Goal: Transaction & Acquisition: Purchase product/service

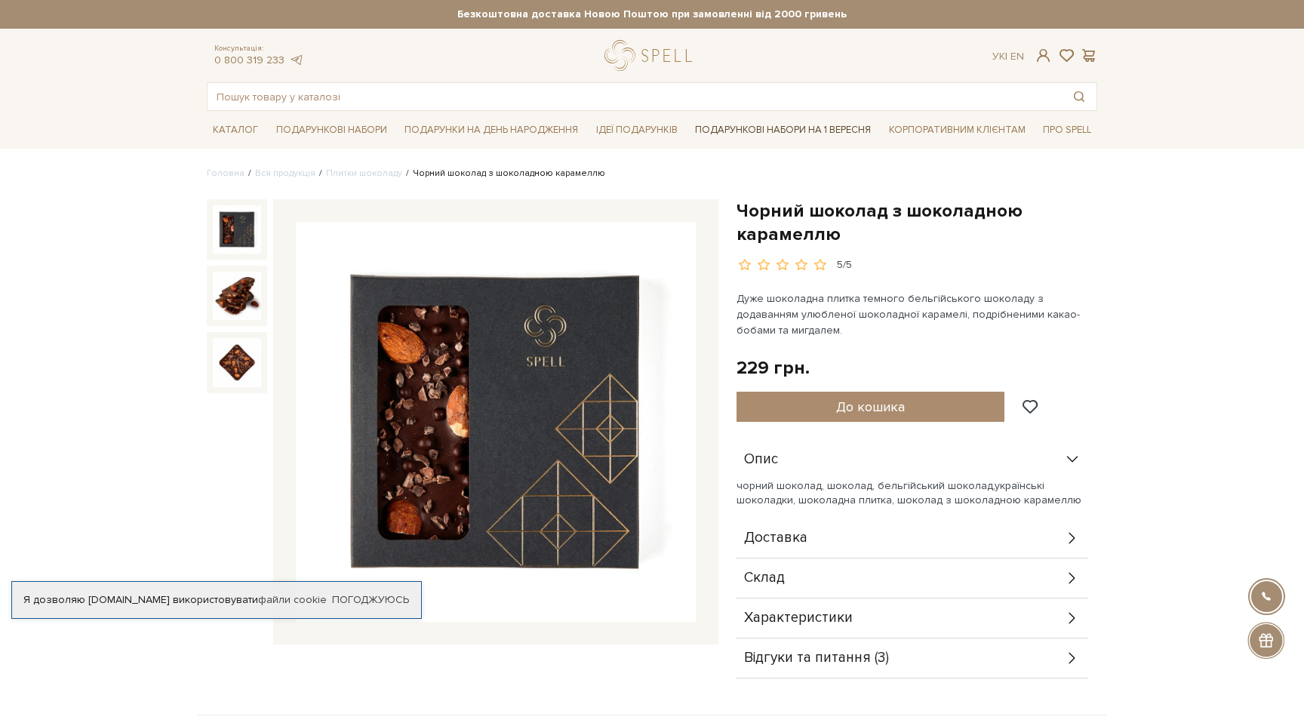
click at [787, 125] on link "Подарункові набори на 1 Вересня" at bounding box center [783, 130] width 188 height 26
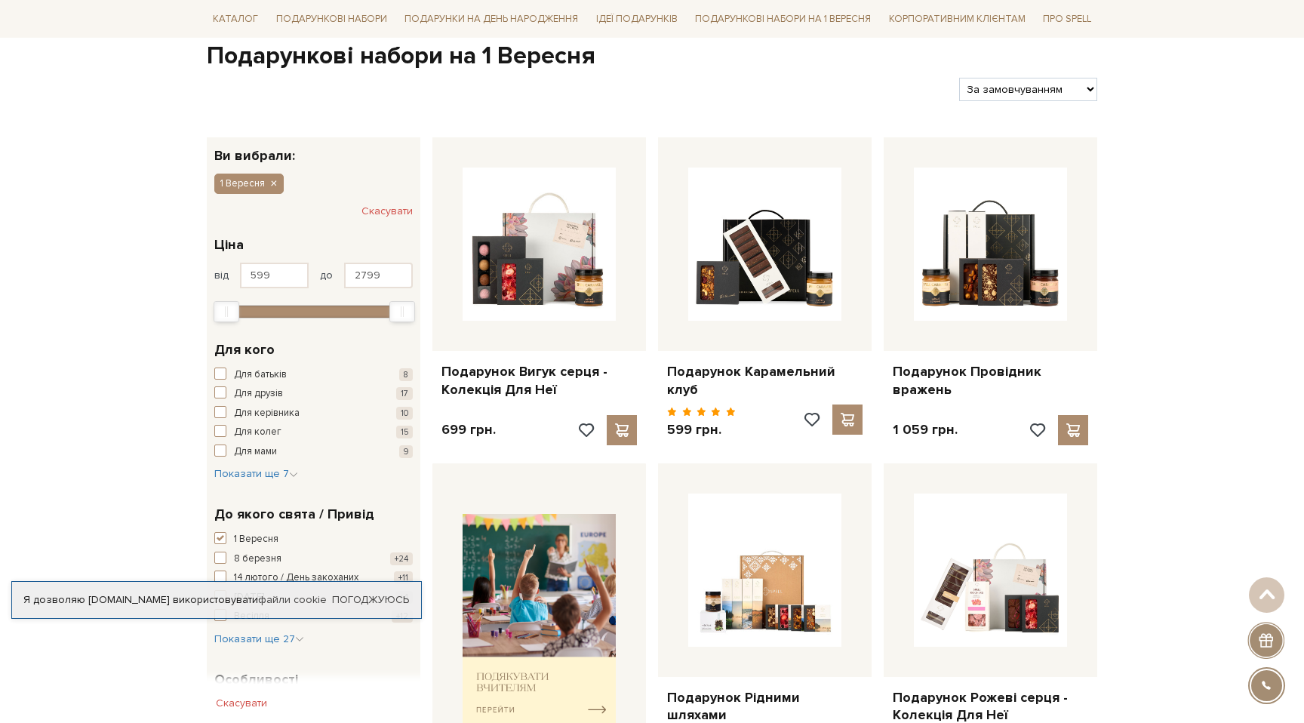
scroll to position [46, 0]
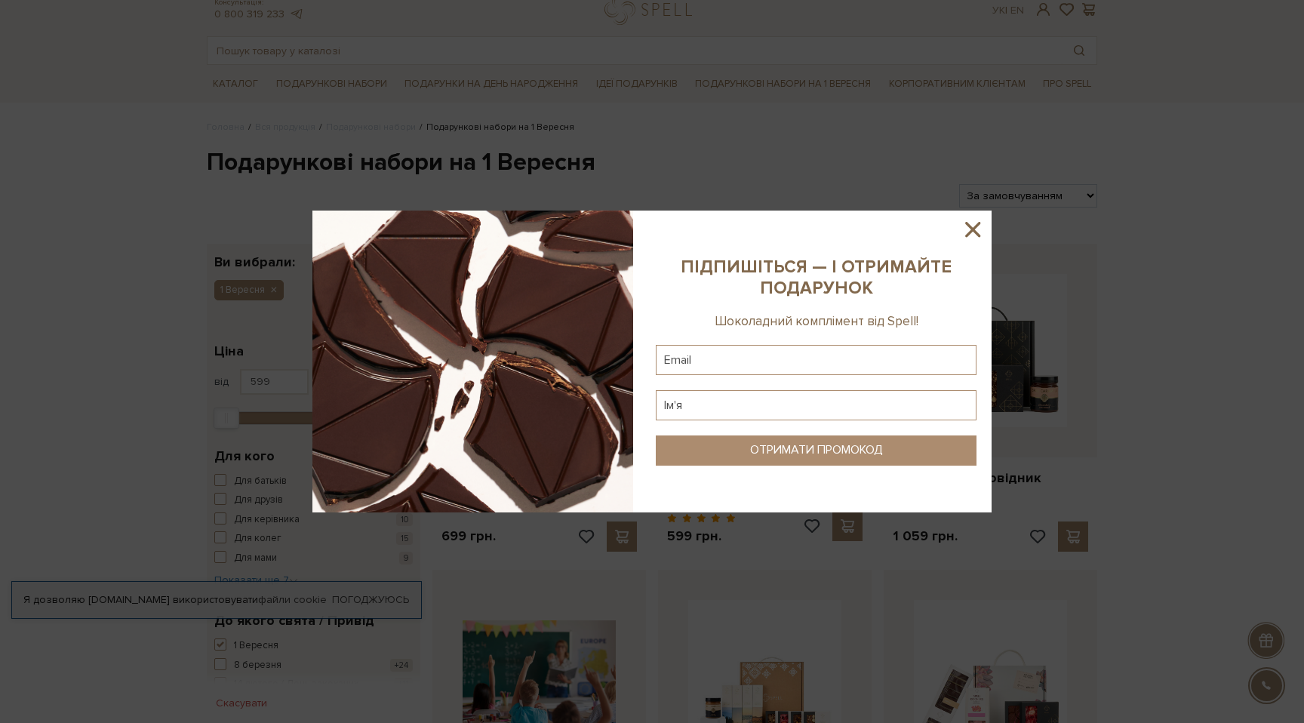
click at [972, 227] on icon at bounding box center [973, 229] width 26 height 26
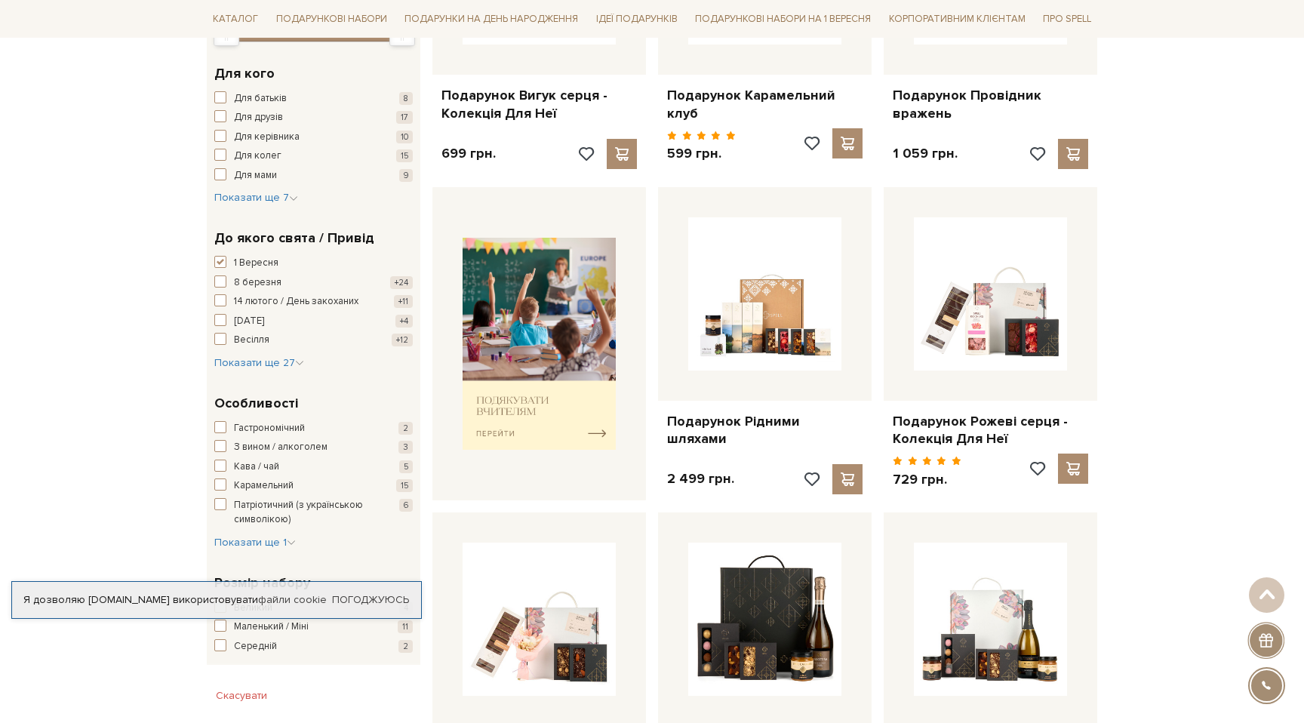
scroll to position [0, 0]
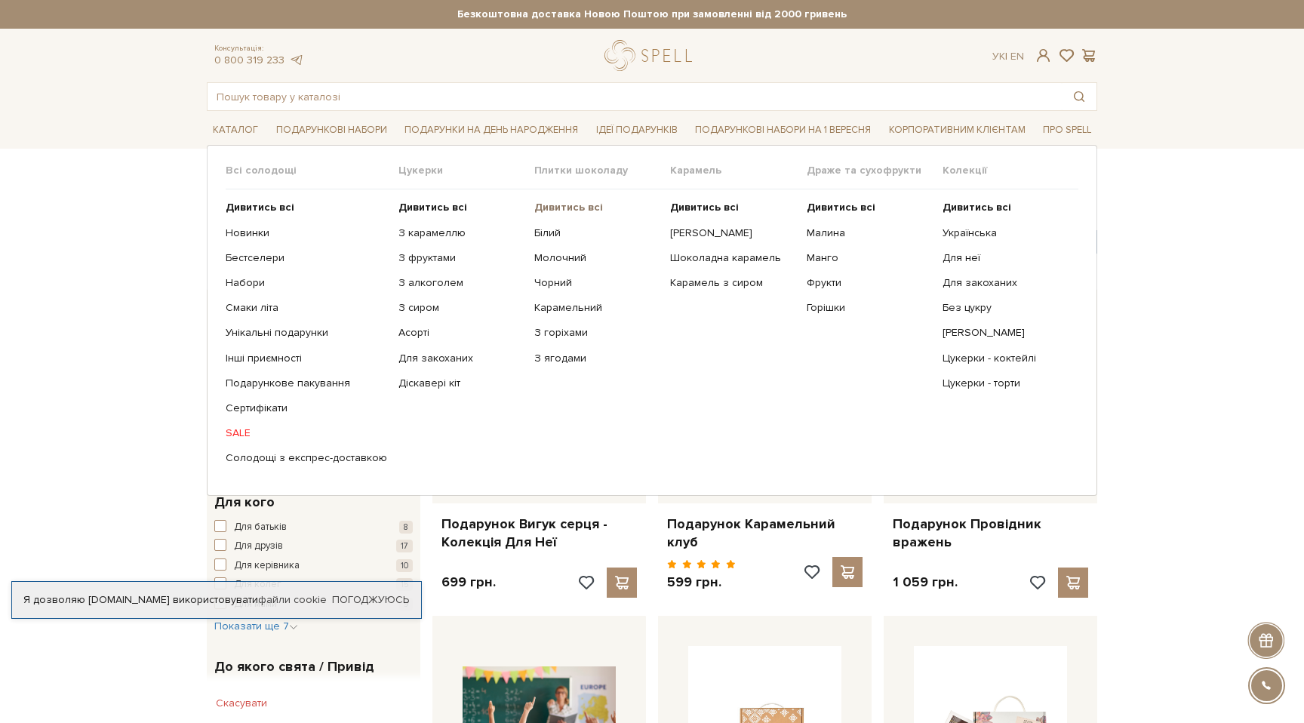
click at [586, 208] on b "Дивитись всі" at bounding box center [568, 207] width 69 height 13
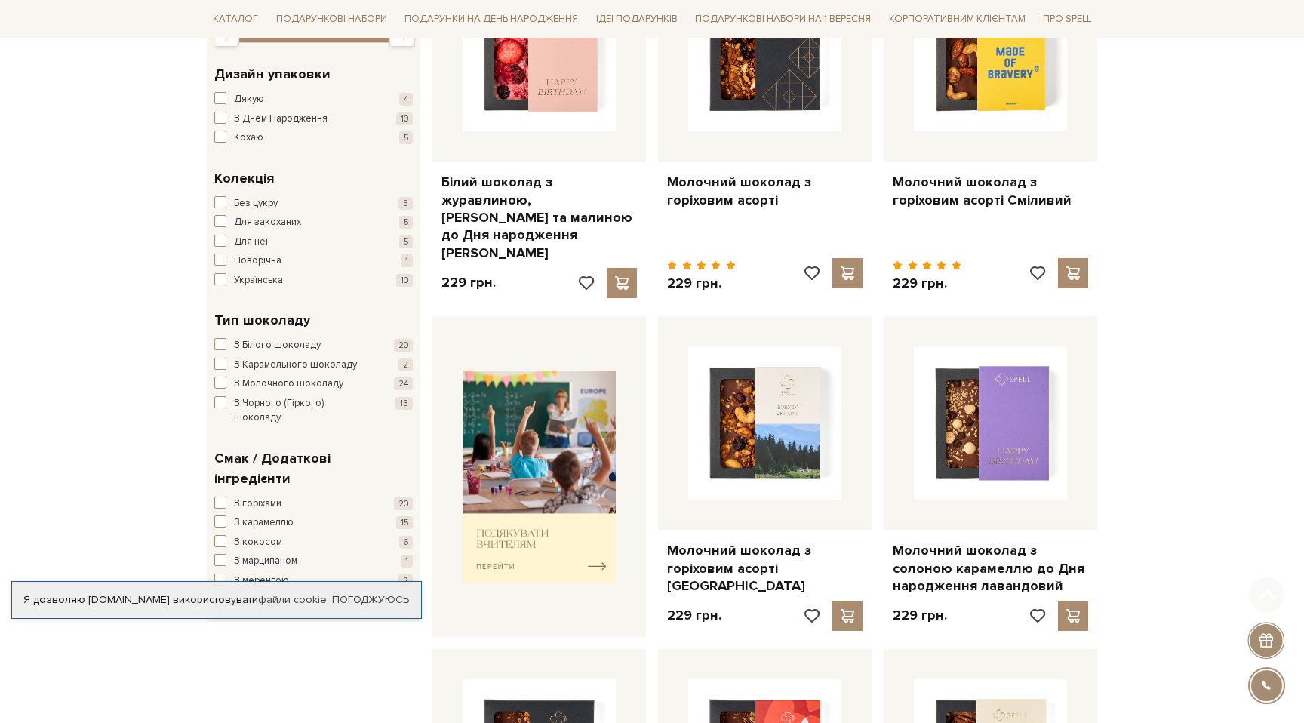
scroll to position [355, 0]
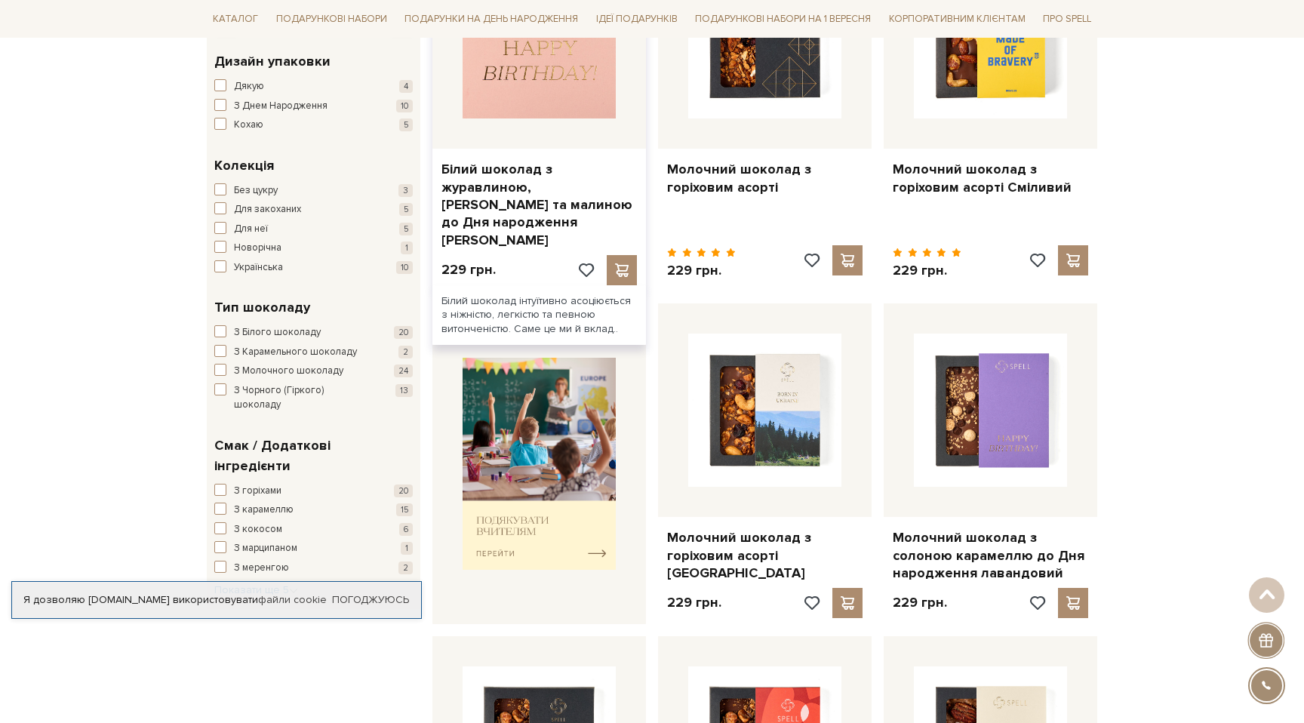
click at [505, 72] on img at bounding box center [538, 41] width 153 height 153
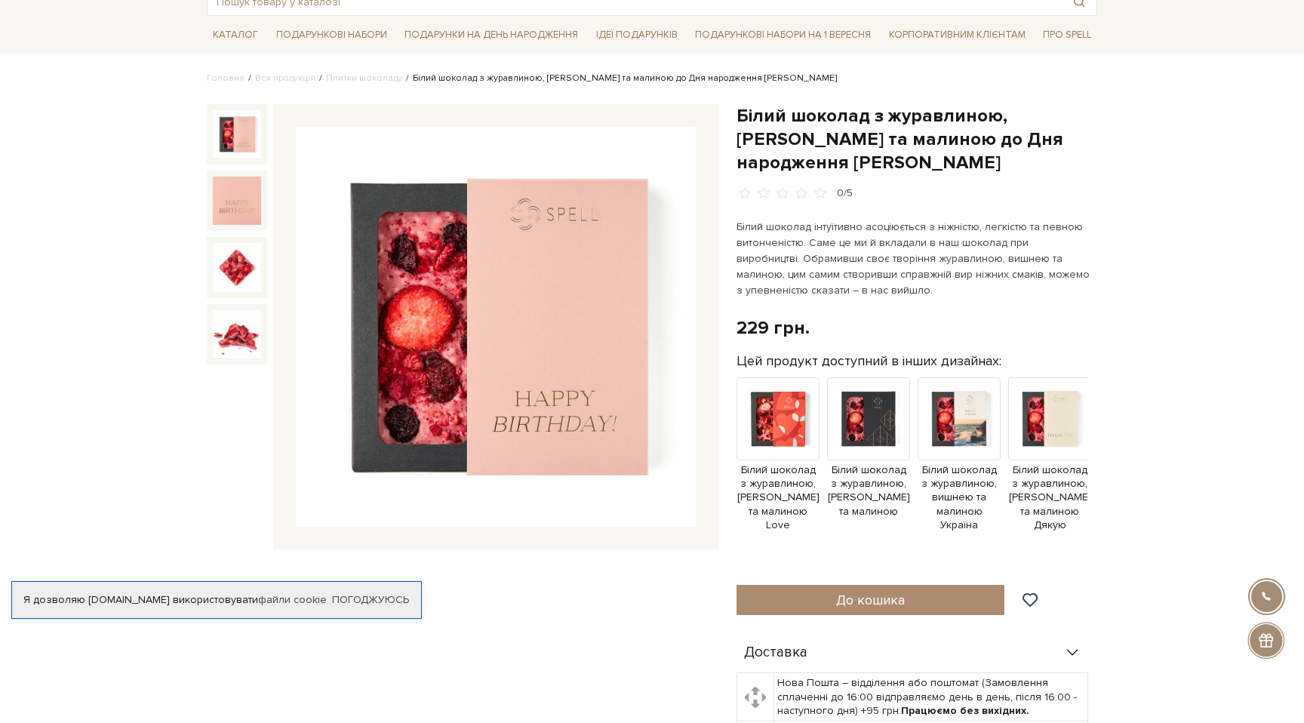
scroll to position [97, 0]
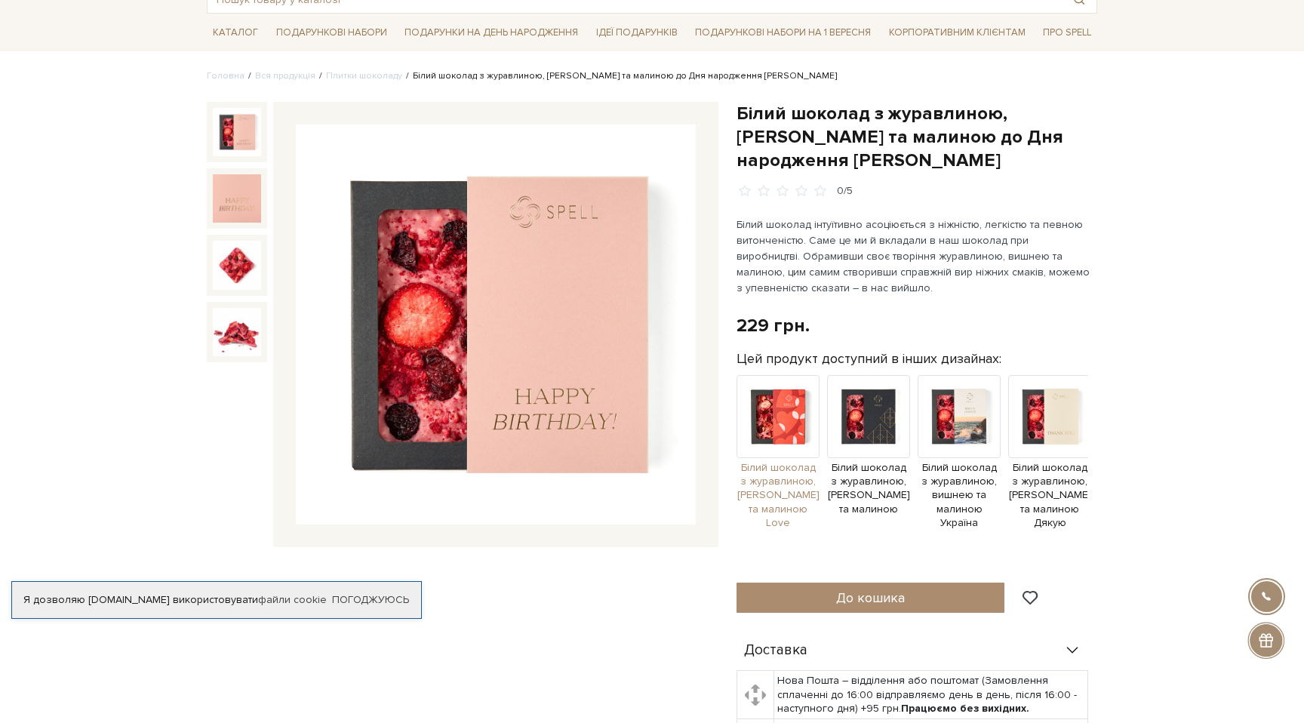
click at [764, 401] on img at bounding box center [777, 416] width 83 height 83
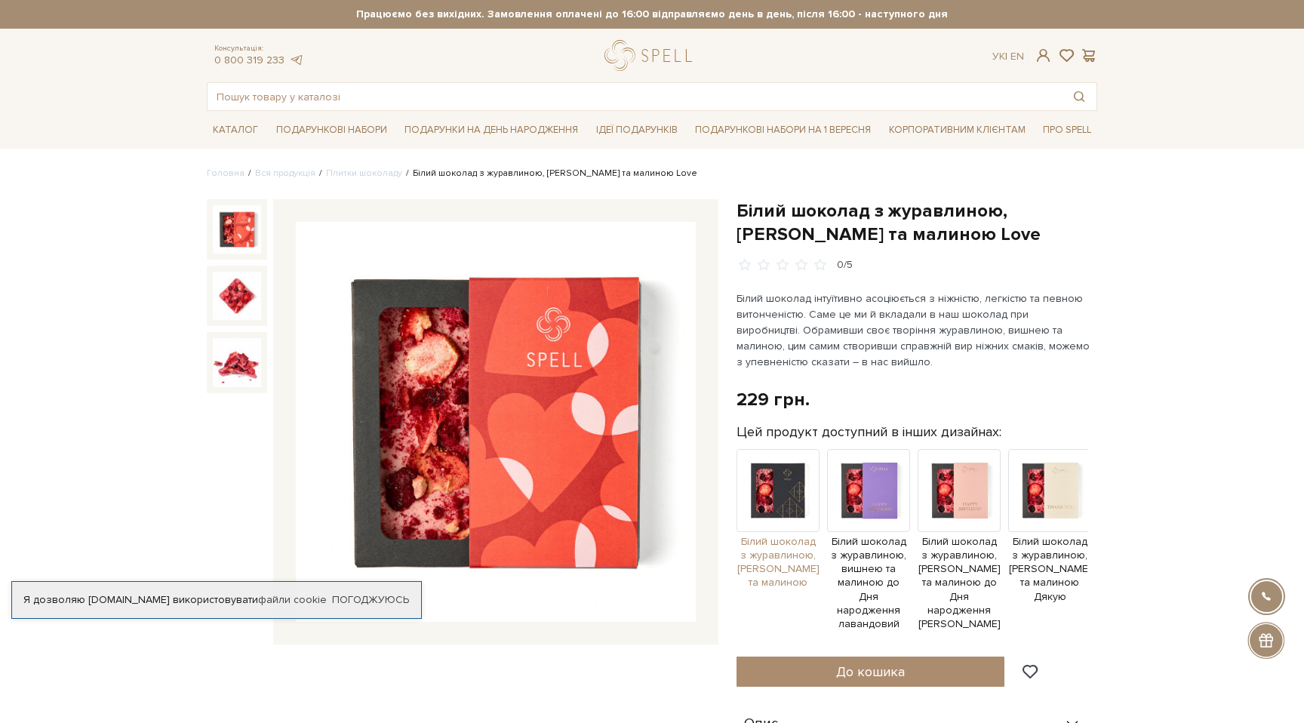
click at [774, 459] on img at bounding box center [777, 490] width 83 height 83
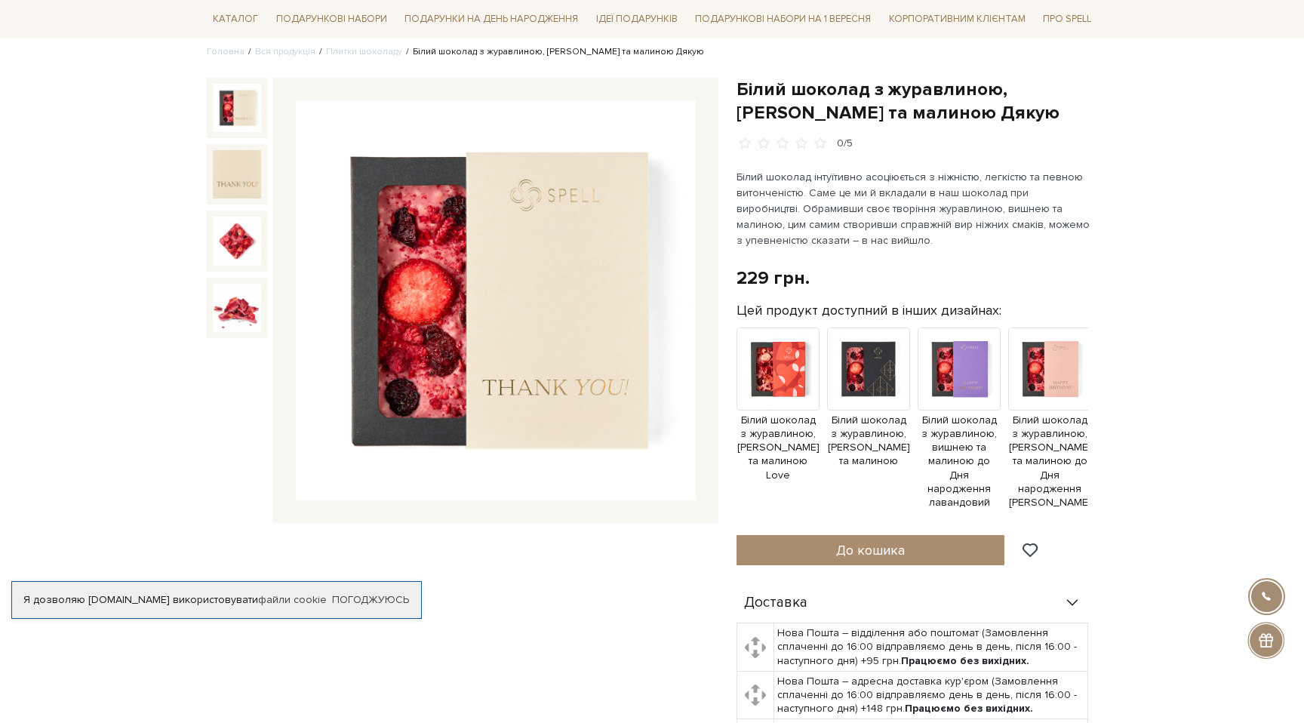
scroll to position [122, 0]
click at [1024, 361] on img at bounding box center [1049, 368] width 83 height 83
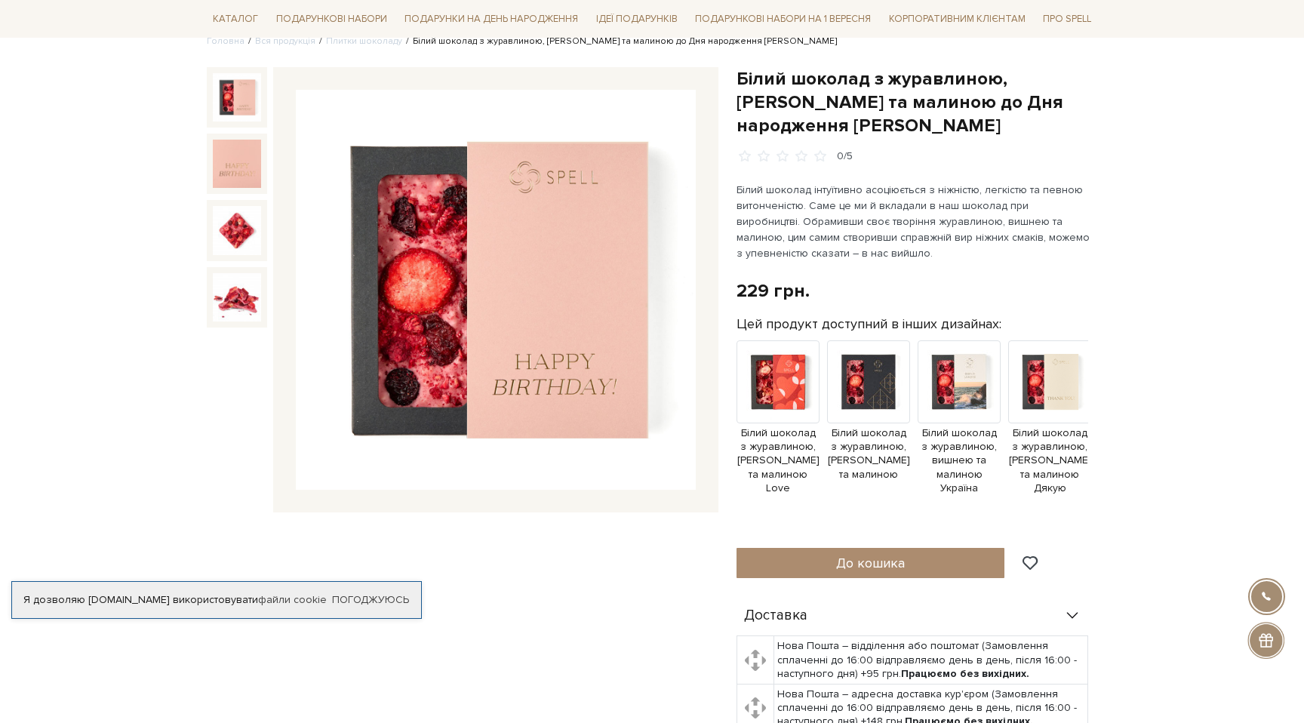
scroll to position [143, 0]
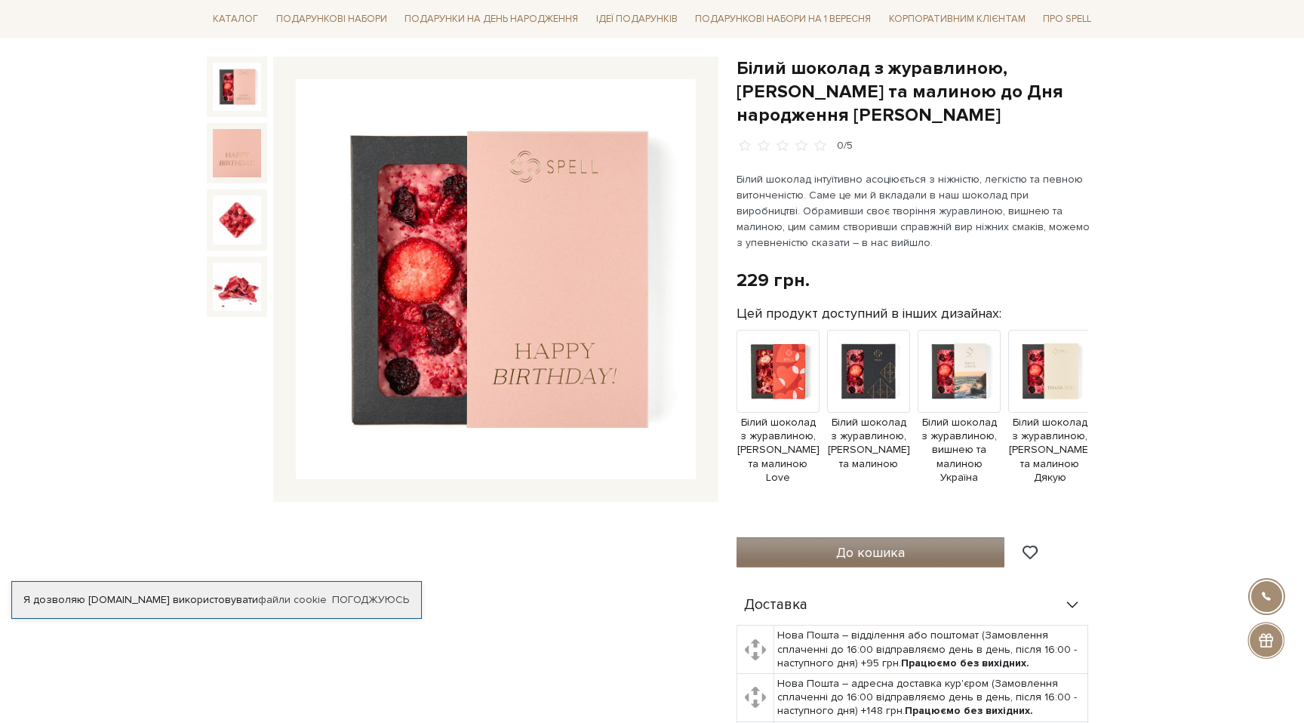
click at [932, 537] on button "До кошика" at bounding box center [870, 552] width 268 height 30
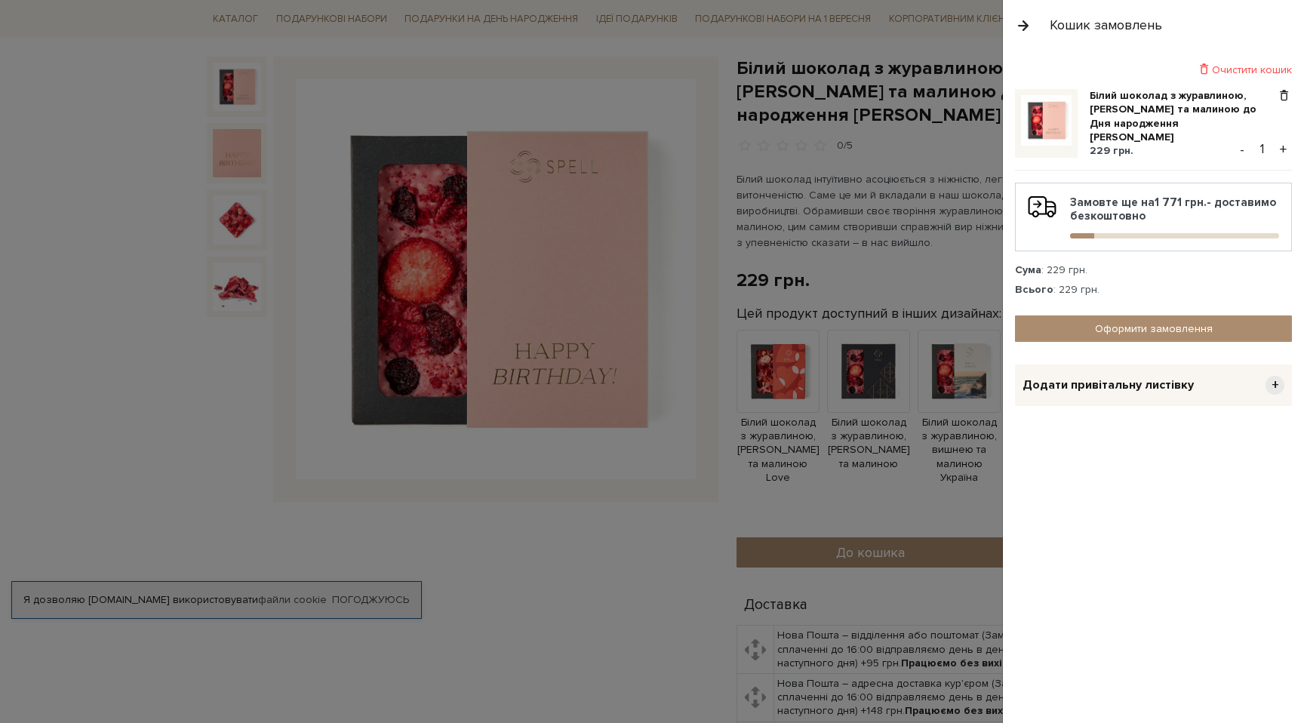
click at [1118, 384] on span "Додати привітальну листівку" at bounding box center [1107, 385] width 171 height 16
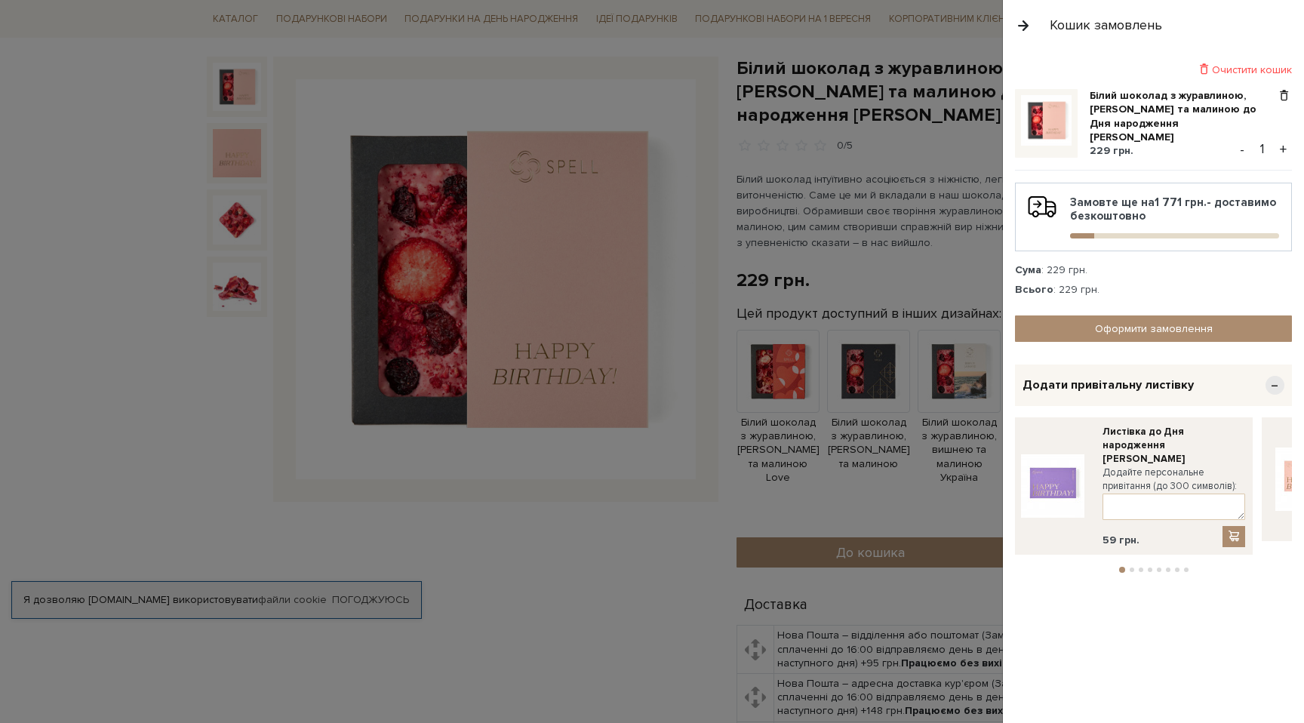
click at [1131, 567] on button "2" at bounding box center [1131, 569] width 5 height 5
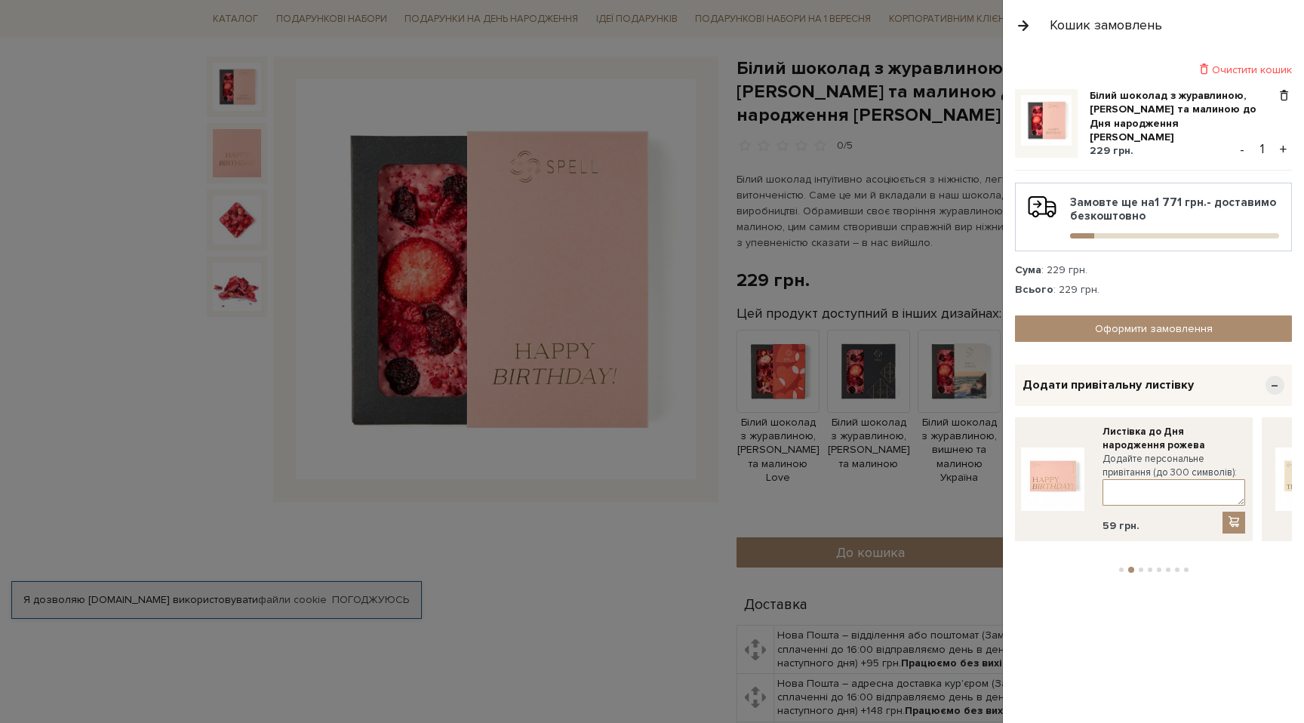
click at [1140, 484] on textarea at bounding box center [1173, 492] width 143 height 26
click at [1157, 567] on div "Очистити кошик Білий шоколад з журавлиною, вишнею та малиною до Дня народження …" at bounding box center [1153, 387] width 301 height 672
click at [1141, 567] on button "3" at bounding box center [1140, 569] width 5 height 5
click at [1150, 567] on button "4" at bounding box center [1149, 569] width 5 height 5
click at [1159, 567] on button "5" at bounding box center [1158, 569] width 5 height 5
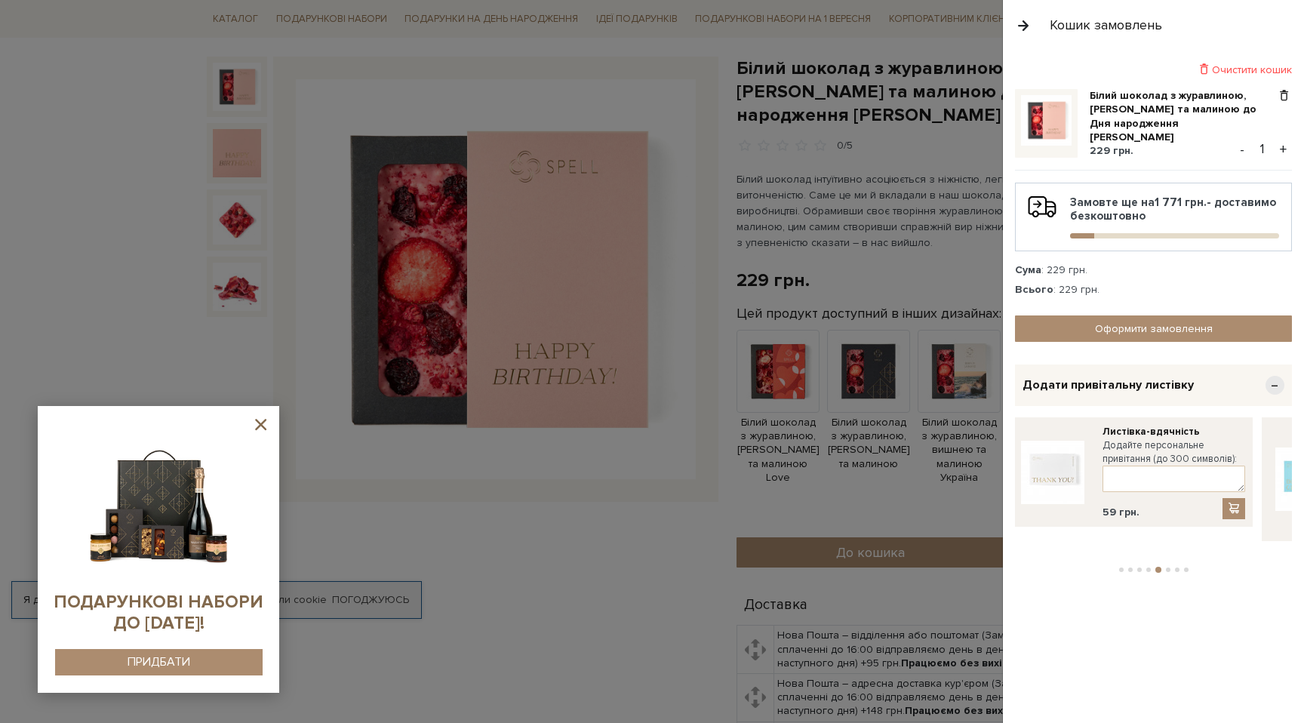
click at [1171, 567] on li "6" at bounding box center [1167, 569] width 9 height 5
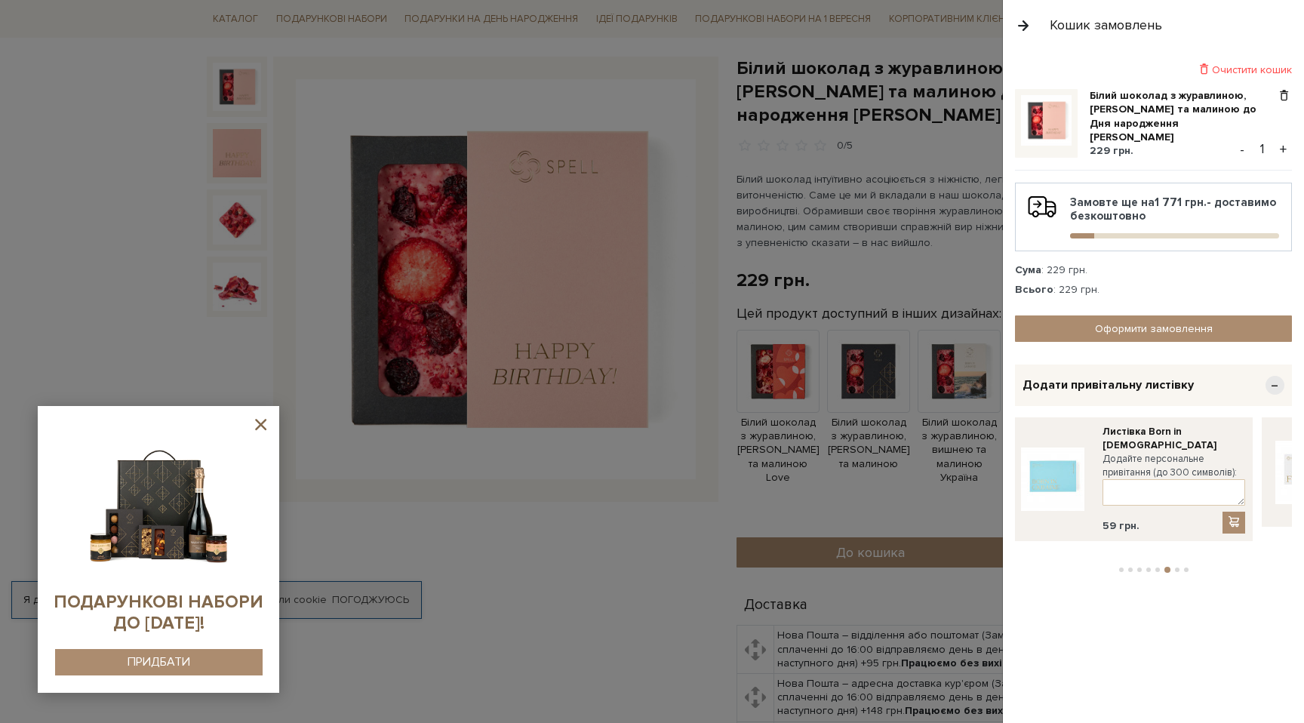
click at [1178, 567] on button "7" at bounding box center [1177, 569] width 5 height 5
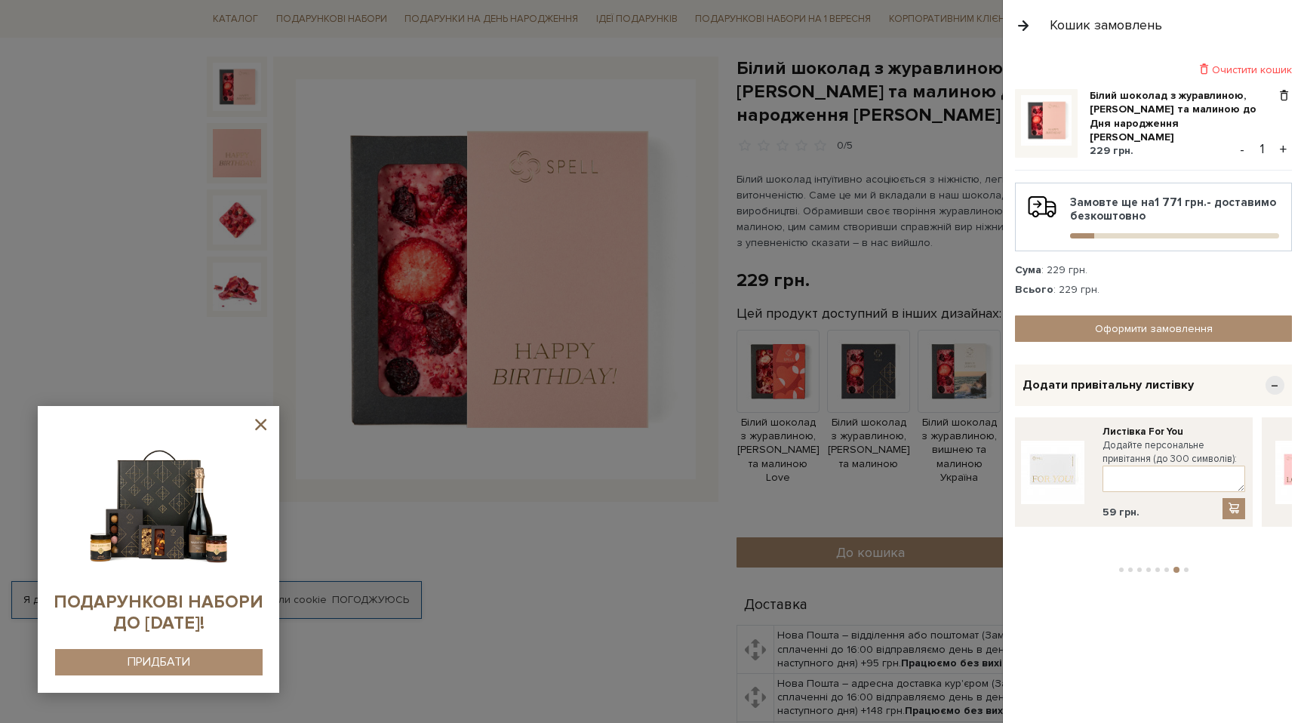
click at [1185, 567] on button "8" at bounding box center [1186, 569] width 5 height 5
click at [1119, 567] on button "1" at bounding box center [1121, 569] width 5 height 5
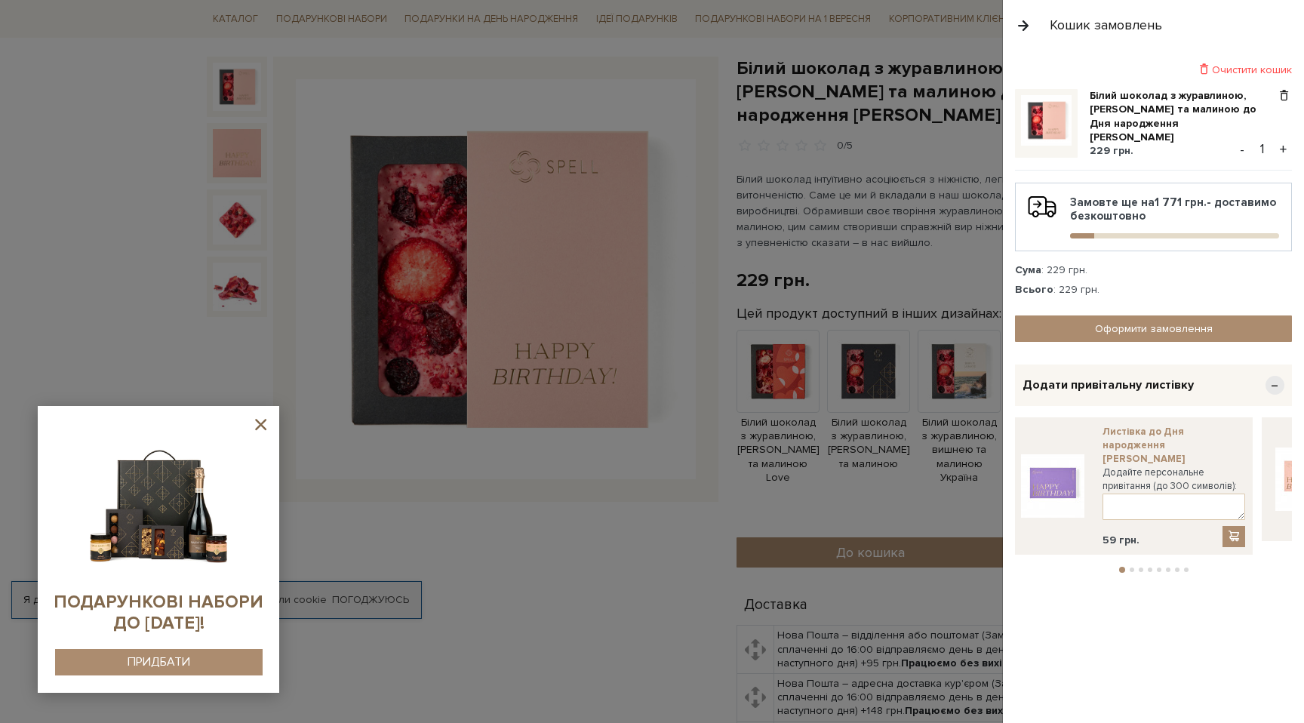
click at [1132, 431] on link "Листівка до Дня народження [PERSON_NAME]" at bounding box center [1173, 445] width 143 height 41
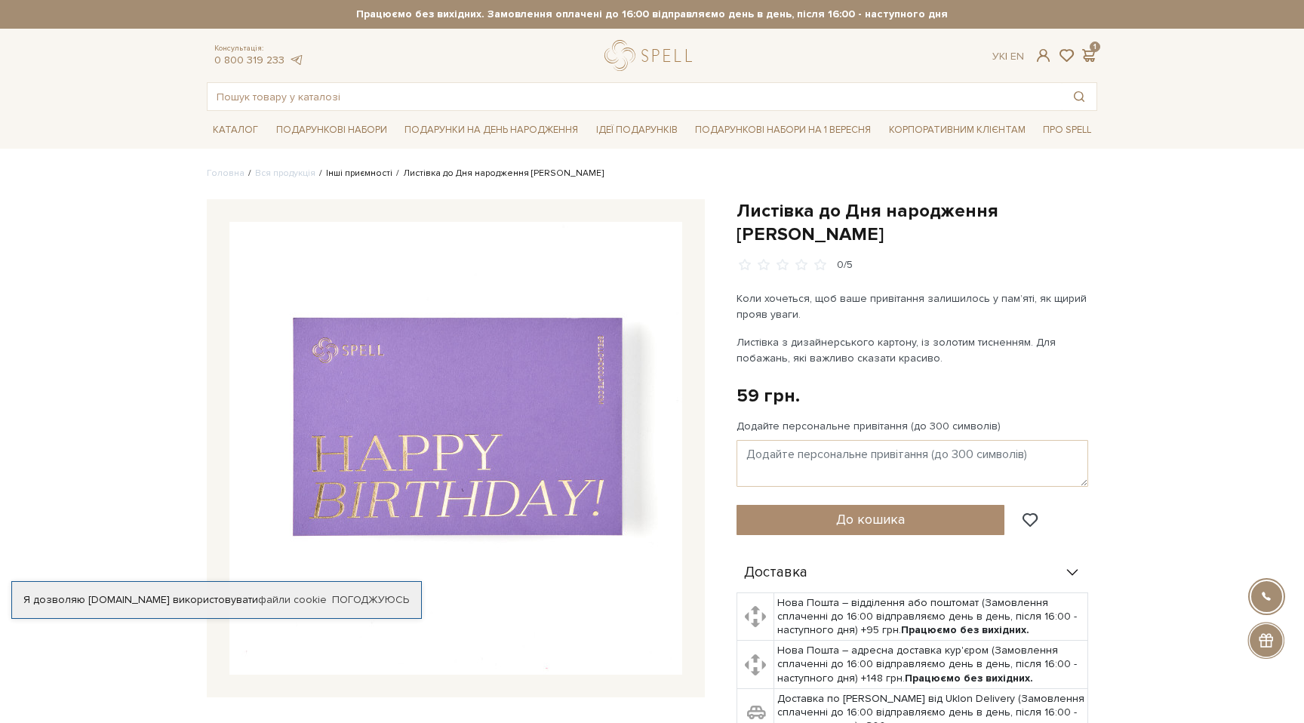
click at [333, 174] on link "Інші приємності" at bounding box center [359, 172] width 66 height 11
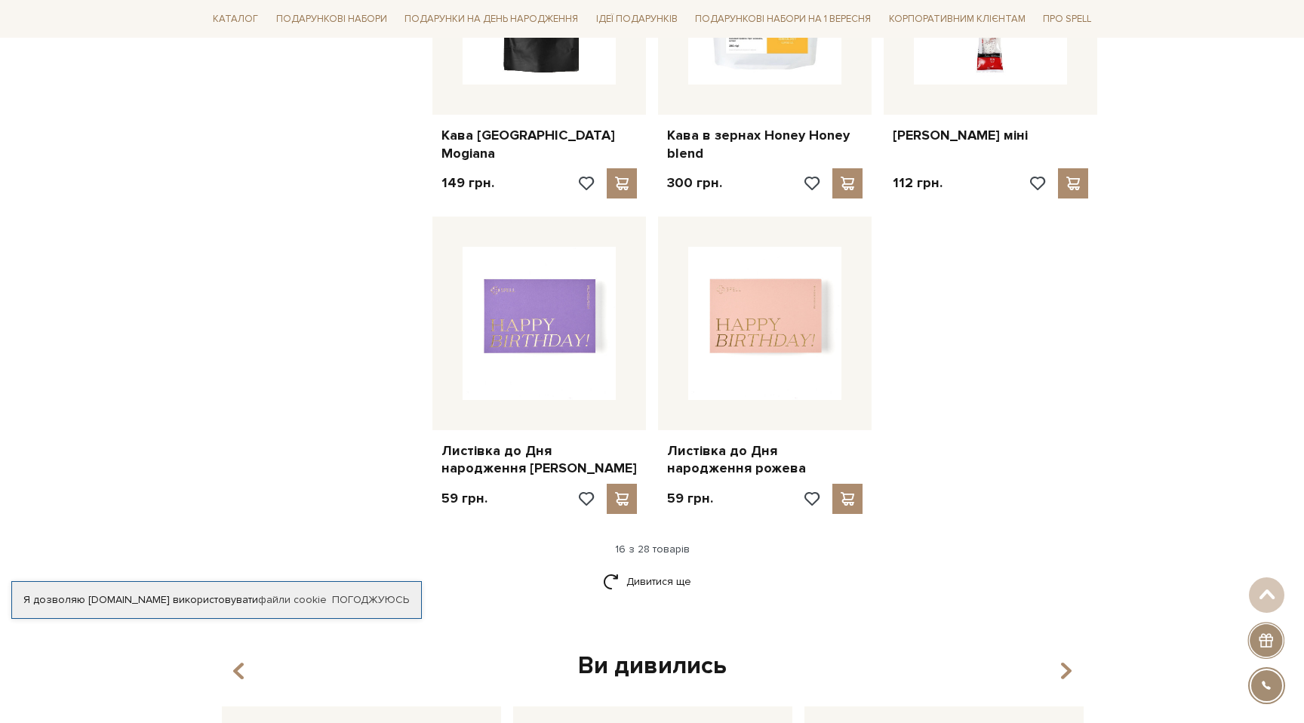
scroll to position [1779, 0]
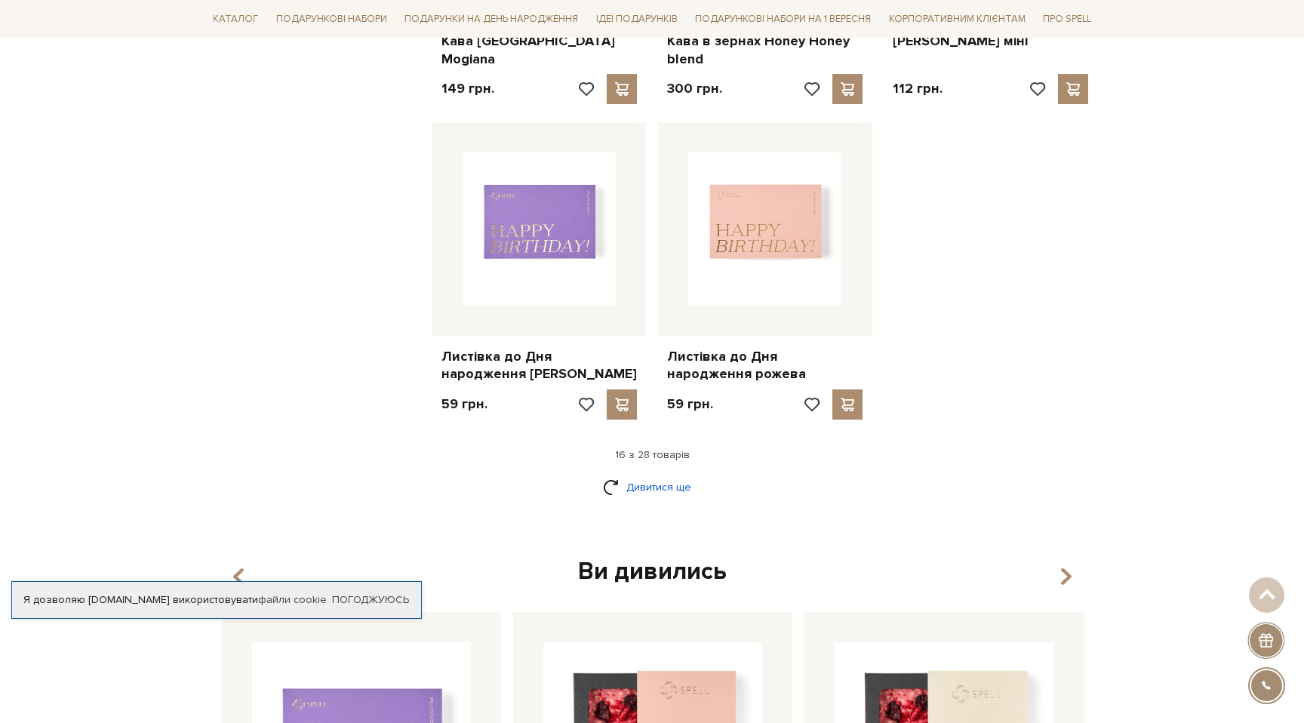
click at [651, 489] on link "Дивитися ще" at bounding box center [652, 487] width 98 height 26
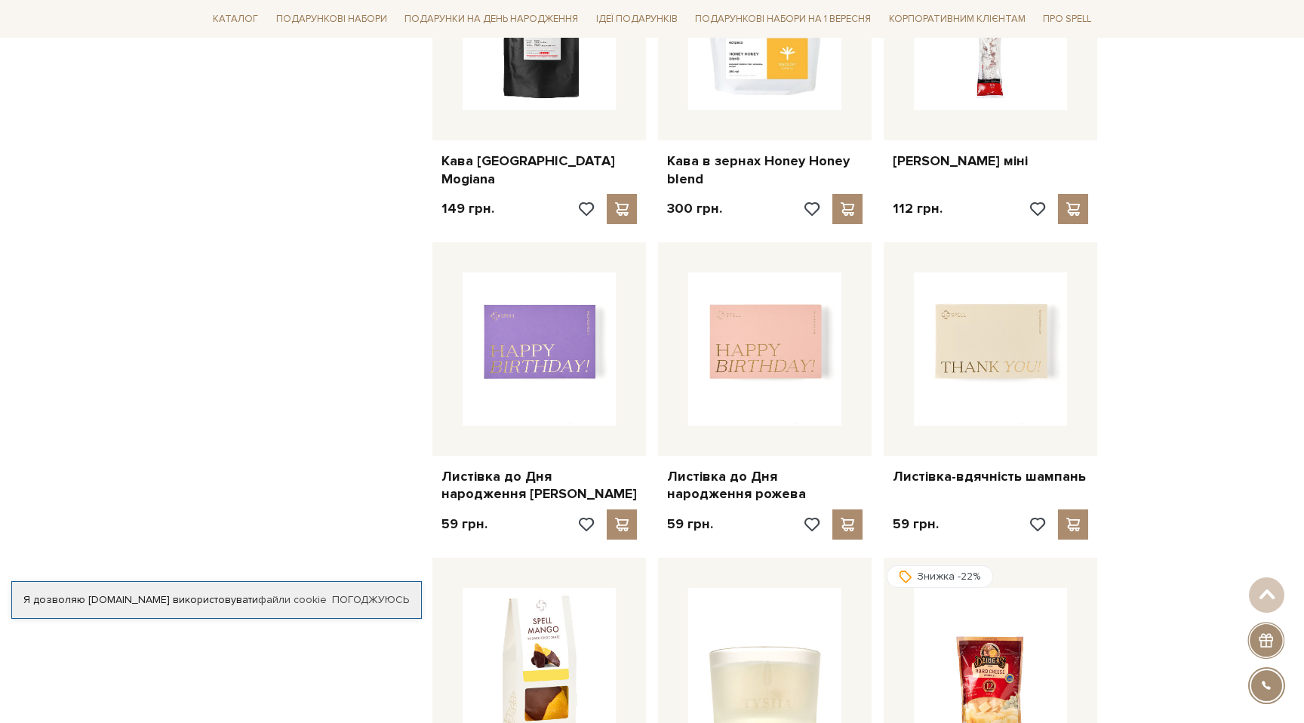
scroll to position [1465, 0]
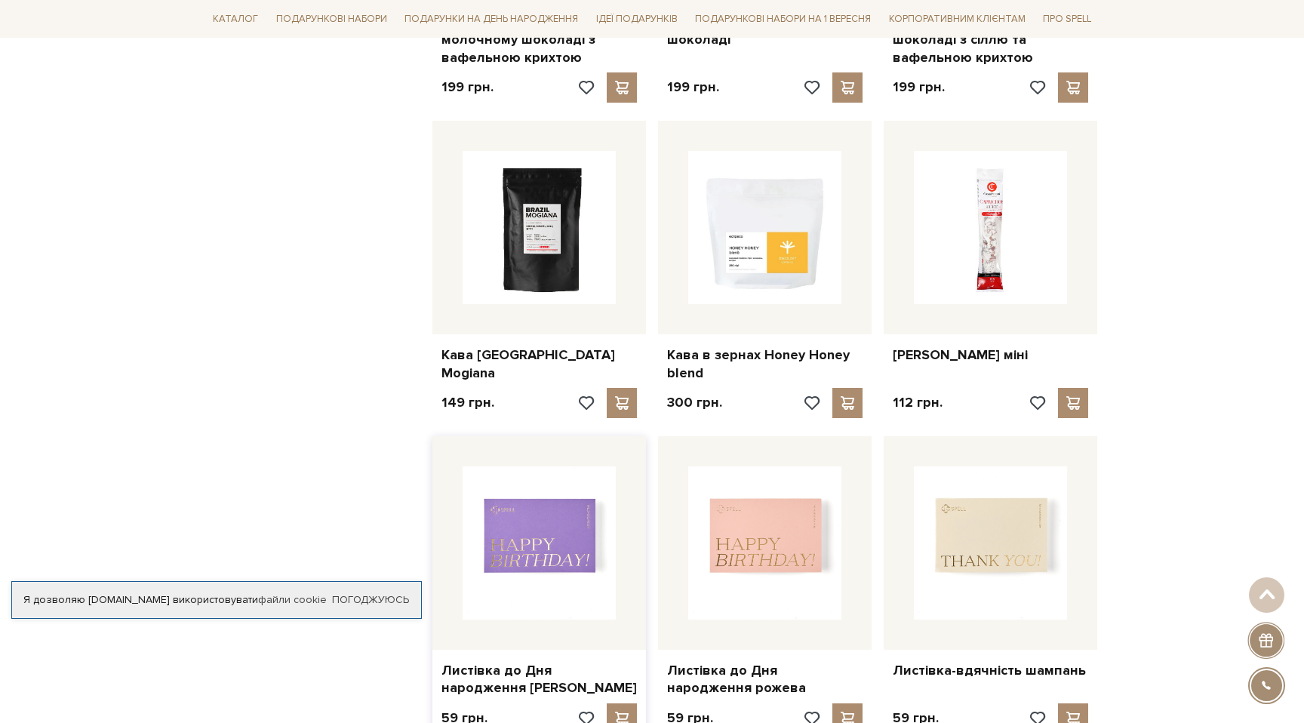
click at [529, 520] on img at bounding box center [538, 542] width 153 height 153
